Goal: Transaction & Acquisition: Subscribe to service/newsletter

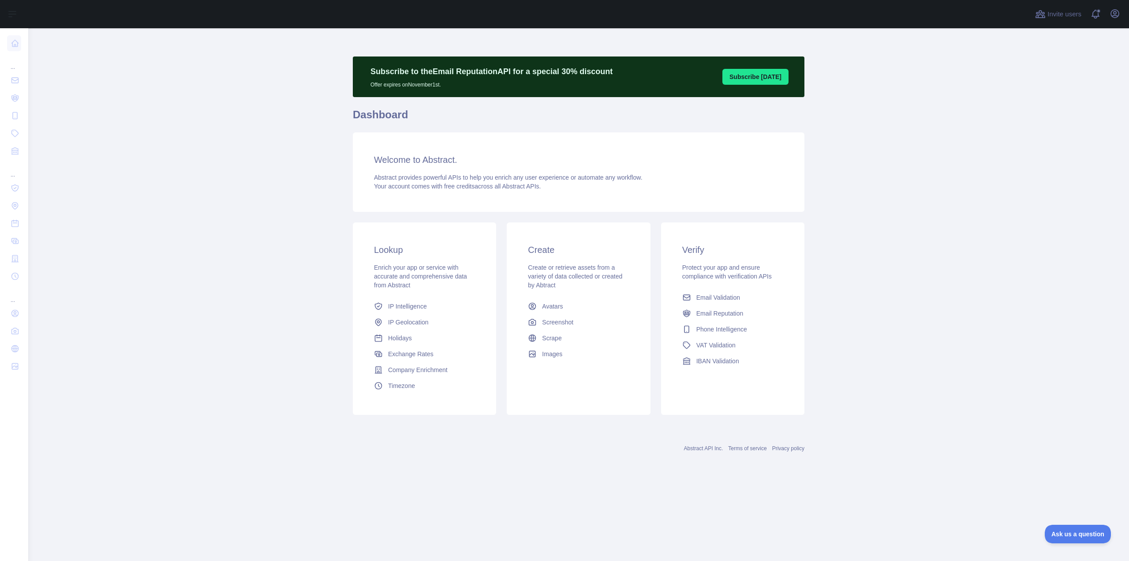
click at [193, 94] on main "Subscribe to the Email Reputation API for a special 30 % discount Offer expires…" at bounding box center [578, 294] width 1101 height 532
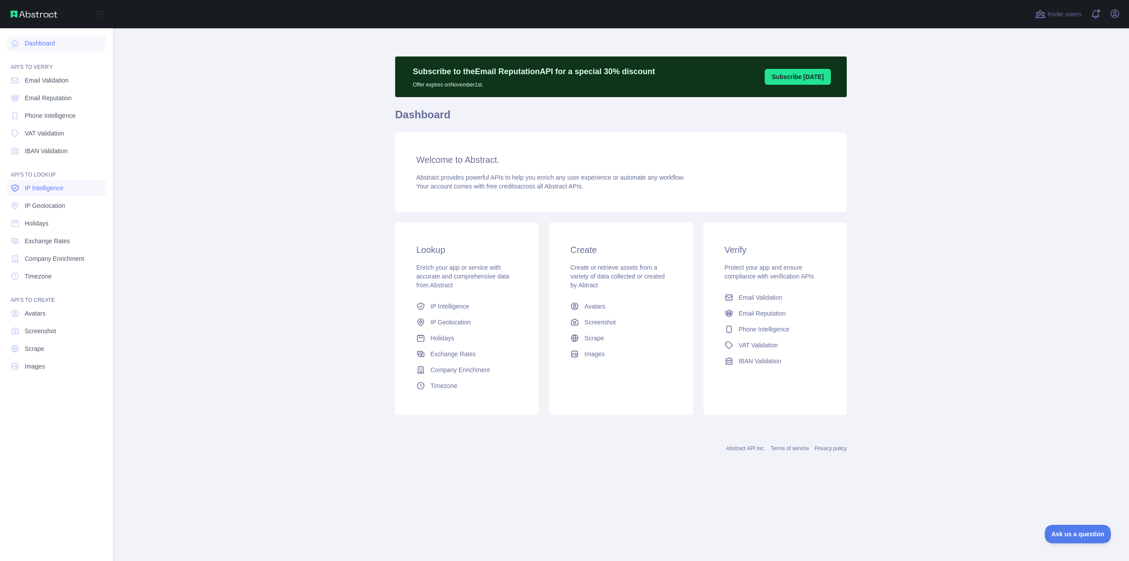
click at [58, 187] on span "IP Intelligence" at bounding box center [44, 188] width 39 height 9
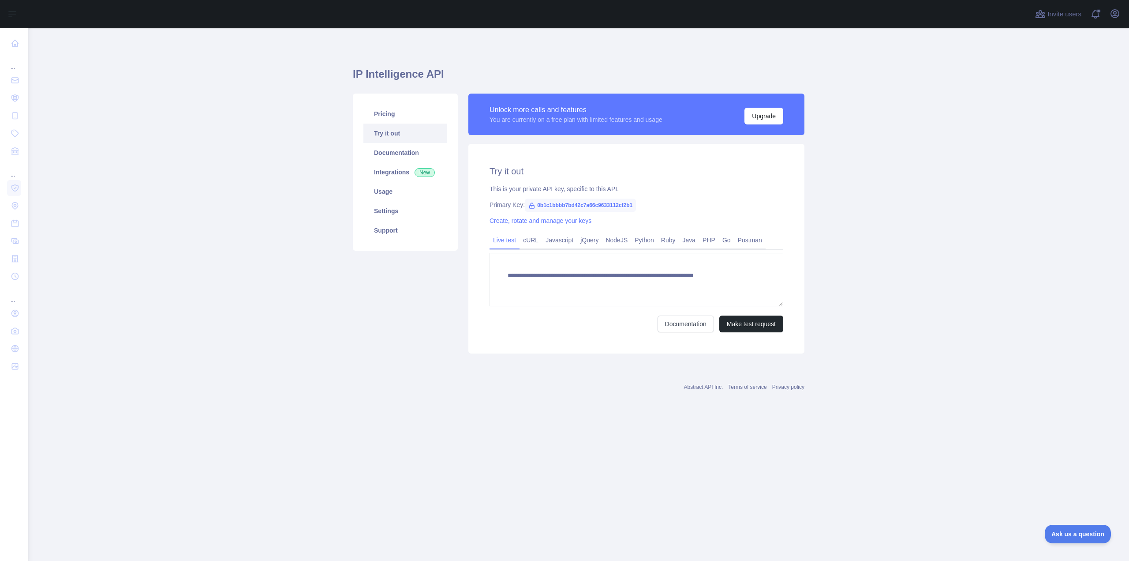
type textarea "**********"
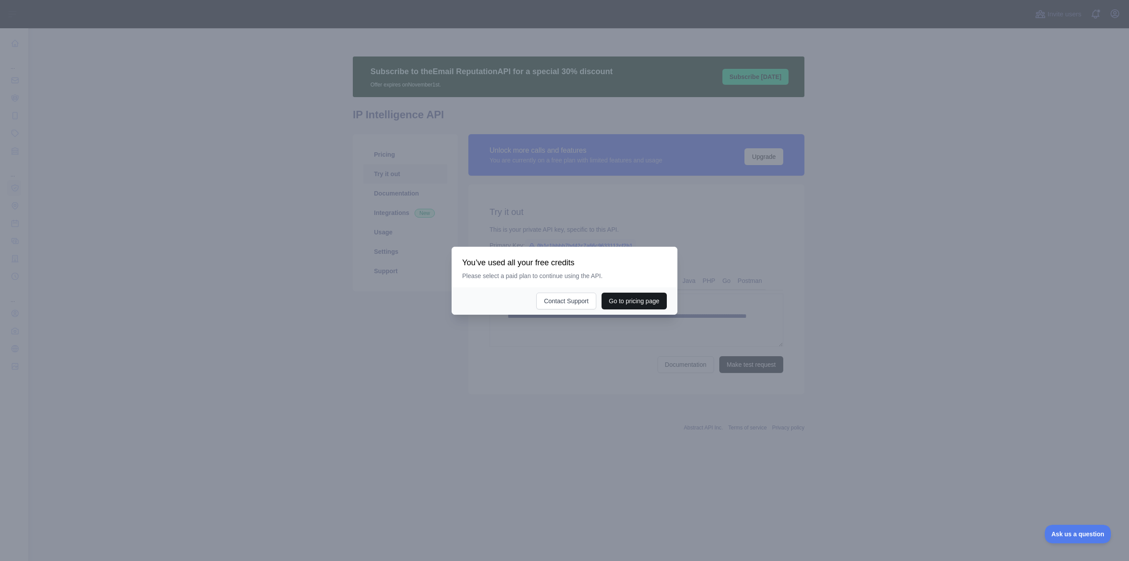
click at [629, 299] on button "Go to pricing page" at bounding box center [634, 300] width 65 height 17
